Goal: Information Seeking & Learning: Learn about a topic

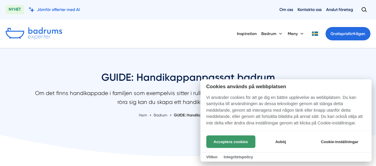
click at [238, 140] on button "Acceptera cookies" at bounding box center [230, 142] width 49 height 12
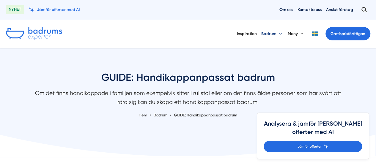
click at [279, 32] on button "Badrum" at bounding box center [273, 33] width 22 height 15
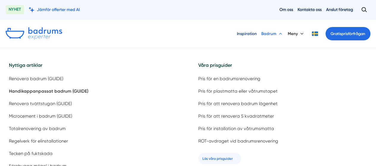
click at [251, 33] on link "Inspiration" at bounding box center [247, 33] width 20 height 15
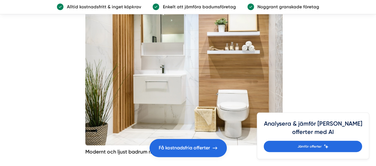
scroll to position [565, 0]
